Goal: Task Accomplishment & Management: Manage account settings

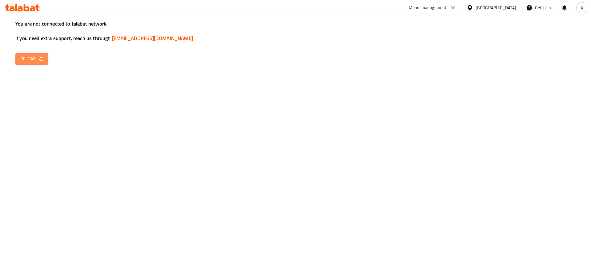
click at [38, 61] on icon "button" at bounding box center [41, 59] width 6 height 6
click at [40, 60] on icon "button" at bounding box center [41, 59] width 6 height 6
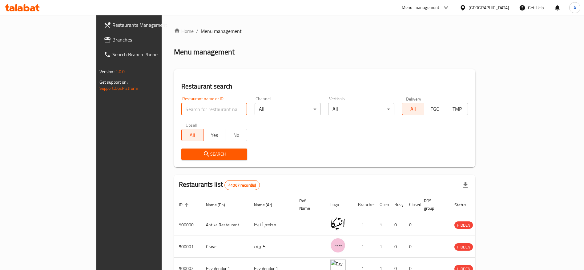
click at [181, 107] on input "search" at bounding box center [214, 109] width 66 height 12
click at [36, 12] on div at bounding box center [22, 8] width 45 height 12
click at [34, 10] on icon at bounding box center [32, 8] width 5 height 5
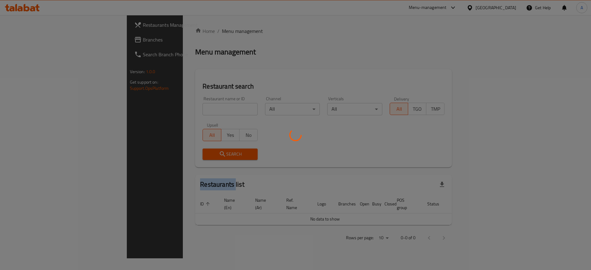
click at [164, 108] on div at bounding box center [295, 135] width 591 height 270
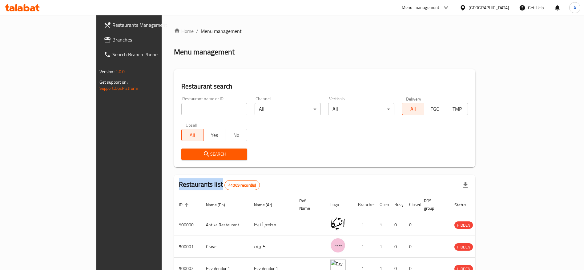
click at [174, 108] on div "Home / Menu management Menu management Restaurant search Restaurant name or ID …" at bounding box center [325, 230] width 302 height 406
drag, startPoint x: 0, startPoint y: 0, endPoint x: 164, endPoint y: 108, distance: 196.6
click at [181, 108] on input "search" at bounding box center [214, 109] width 66 height 12
type input "Doctor Box"
click button "Search" at bounding box center [214, 154] width 66 height 11
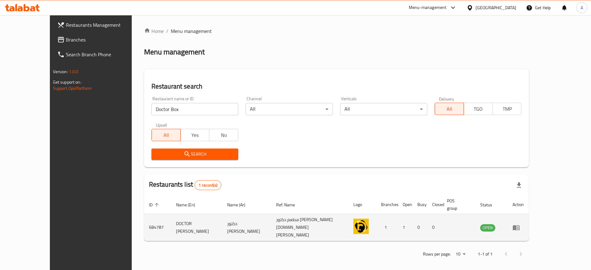
click at [529, 219] on td "enhanced table" at bounding box center [517, 227] width 21 height 27
click at [519, 225] on icon "enhanced table" at bounding box center [516, 227] width 7 height 5
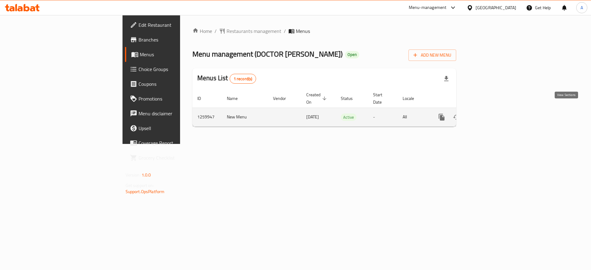
click at [489, 114] on icon "enhanced table" at bounding box center [485, 117] width 7 height 7
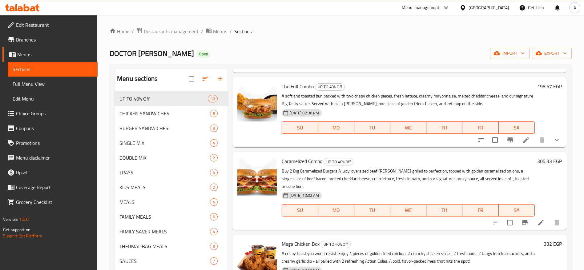
scroll to position [456, 0]
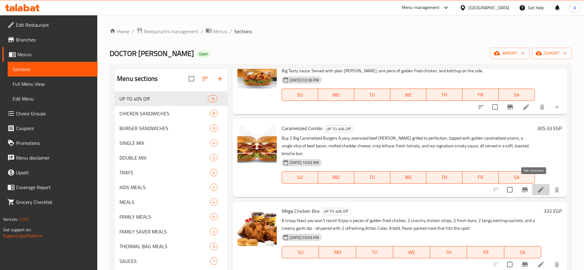
click at [538, 187] on icon at bounding box center [541, 190] width 6 height 6
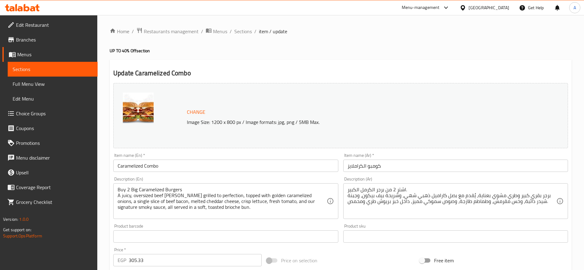
scroll to position [174, 0]
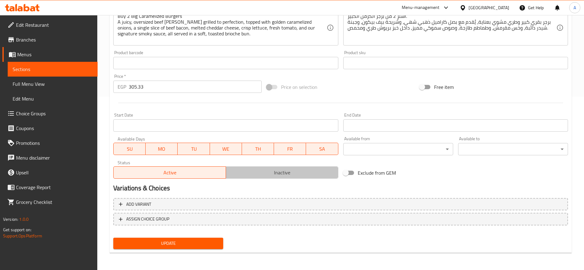
click at [295, 174] on span "Inactive" at bounding box center [281, 172] width 107 height 9
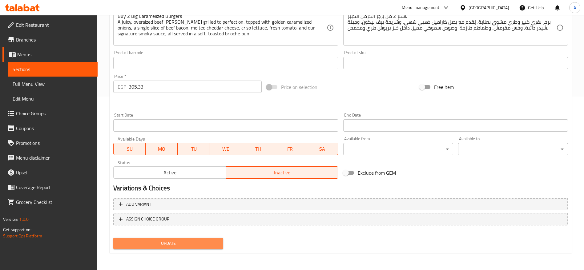
click at [191, 246] on span "Update" at bounding box center [168, 244] width 100 height 8
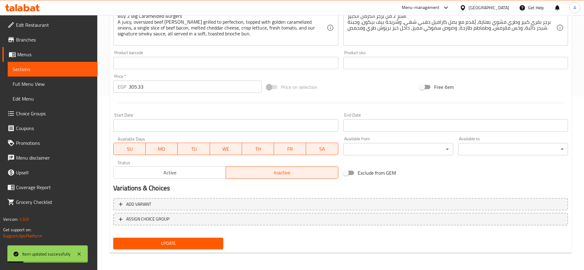
scroll to position [0, 0]
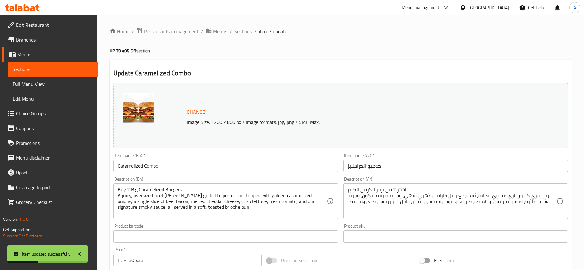
click at [242, 35] on span "Sections" at bounding box center [243, 31] width 18 height 7
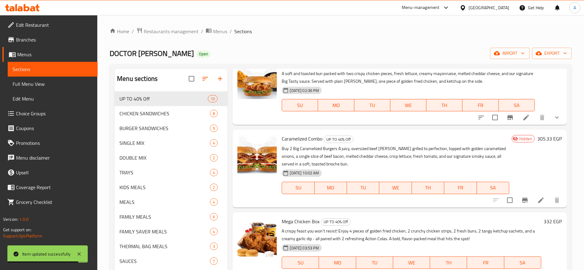
scroll to position [463, 0]
